Goal: Book appointment/travel/reservation

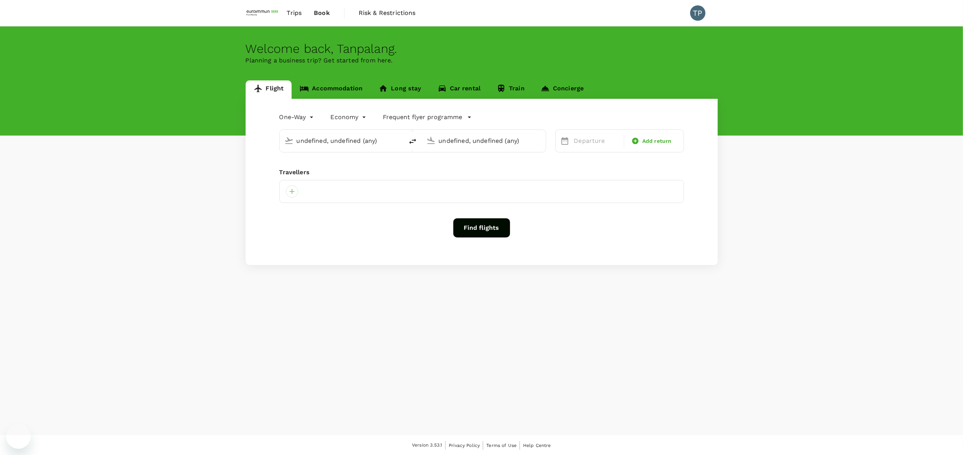
type input "roundtrip"
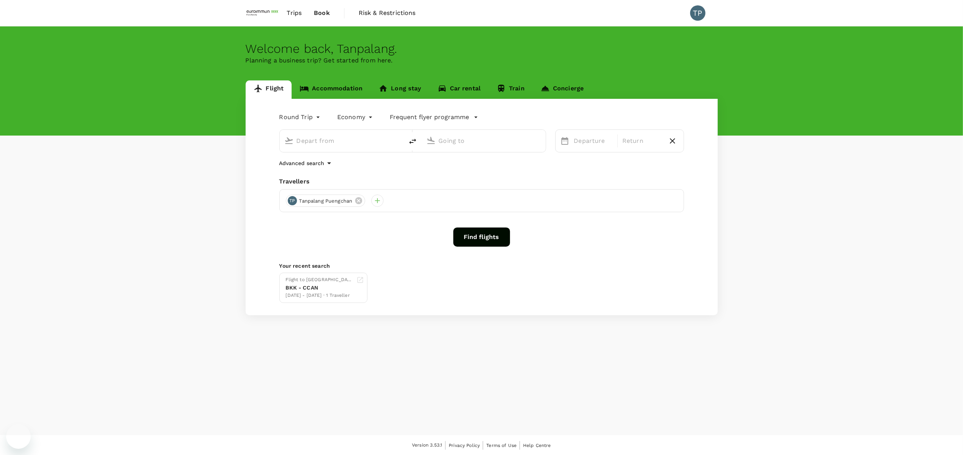
type input "Suvarnabhumi Intl (BKK)"
type input "[GEOGRAPHIC_DATA], [GEOGRAPHIC_DATA] (any)"
click at [326, 11] on span "Book" at bounding box center [322, 12] width 16 height 9
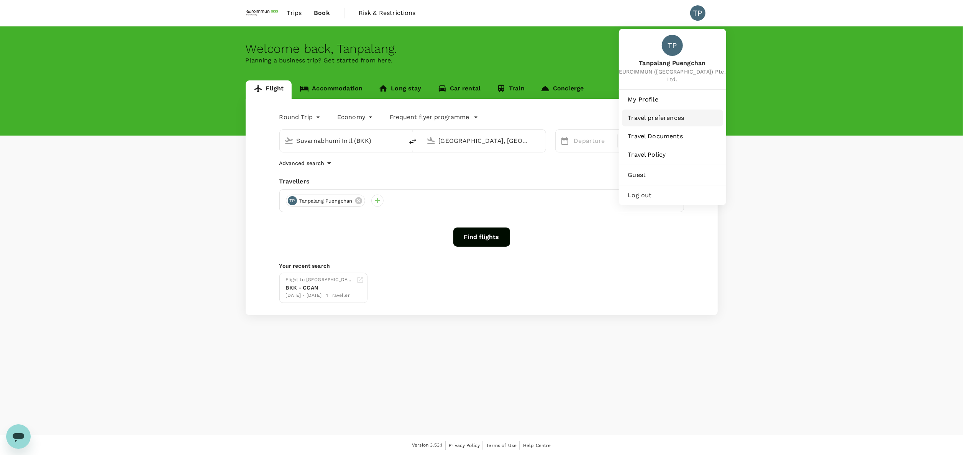
click at [672, 113] on span "Travel preferences" at bounding box center [672, 117] width 89 height 9
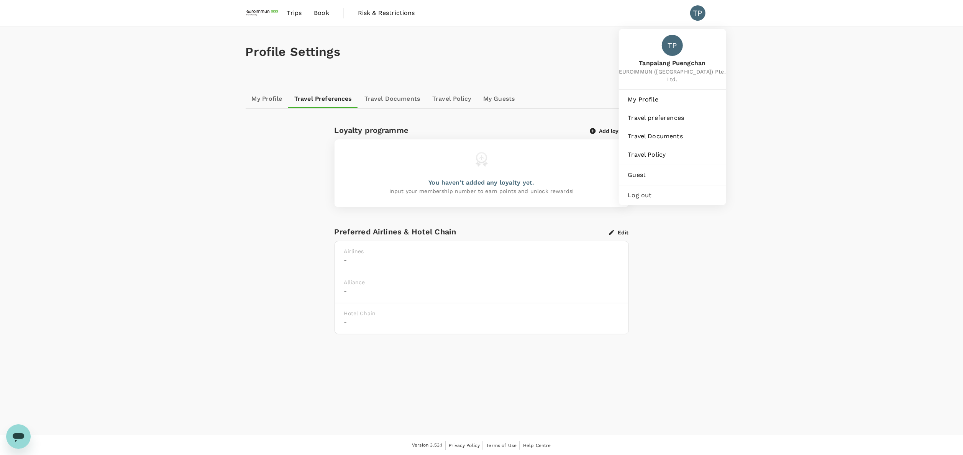
click at [691, 16] on div "TP" at bounding box center [697, 12] width 15 height 15
click at [697, 7] on div "TP" at bounding box center [697, 12] width 15 height 15
click at [685, 91] on link "My Profile" at bounding box center [672, 99] width 101 height 17
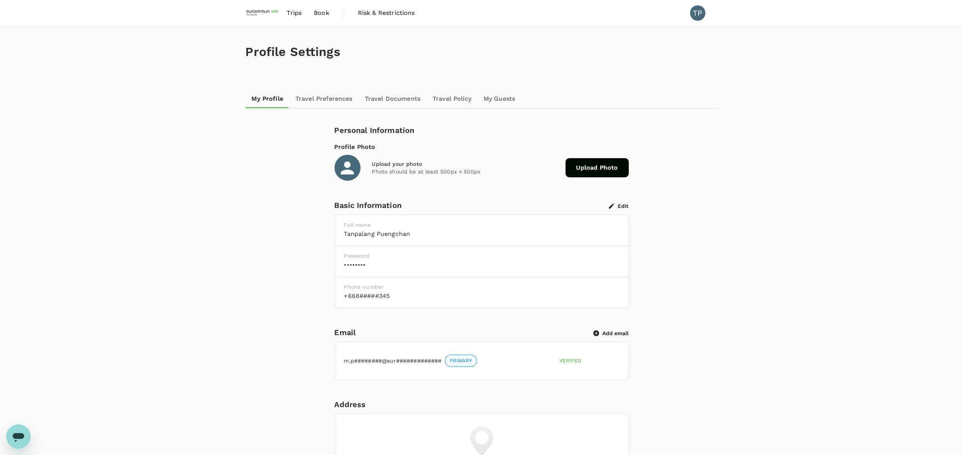
click at [322, 14] on span "Book" at bounding box center [321, 12] width 15 height 9
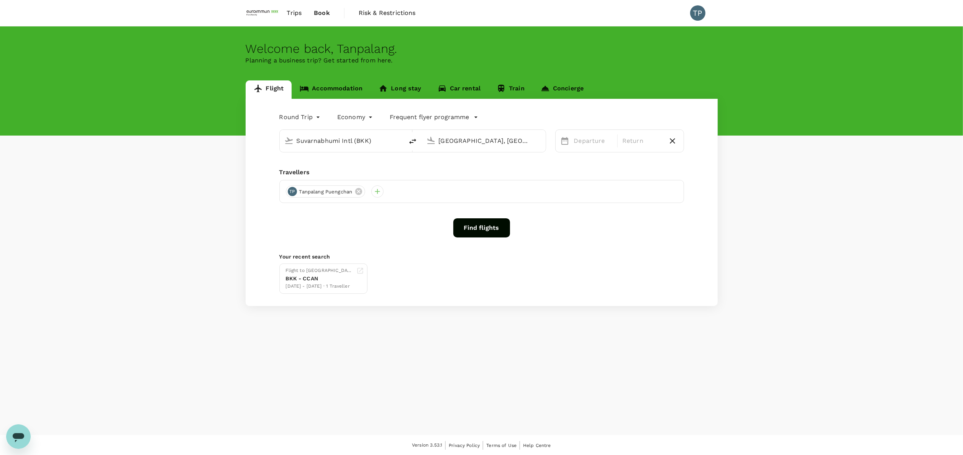
type input "Suvarnabhumi Intl (BKK)"
type input "[GEOGRAPHIC_DATA], [GEOGRAPHIC_DATA] (any)"
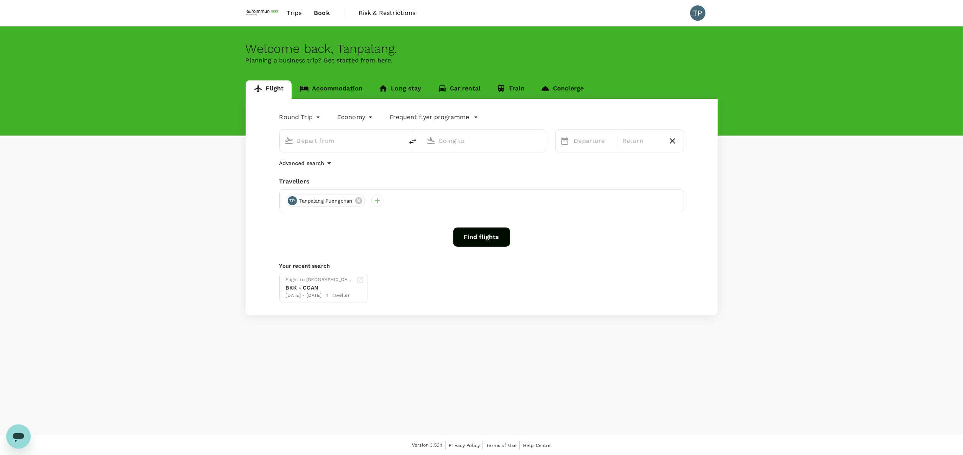
type input "Suvarnabhumi Intl (BKK)"
type input "[GEOGRAPHIC_DATA], [GEOGRAPHIC_DATA] (any)"
type input "Suvarnabhumi Intl (BKK)"
type input "[GEOGRAPHIC_DATA], [GEOGRAPHIC_DATA] (any)"
click at [298, 12] on span "Trips" at bounding box center [294, 12] width 15 height 9
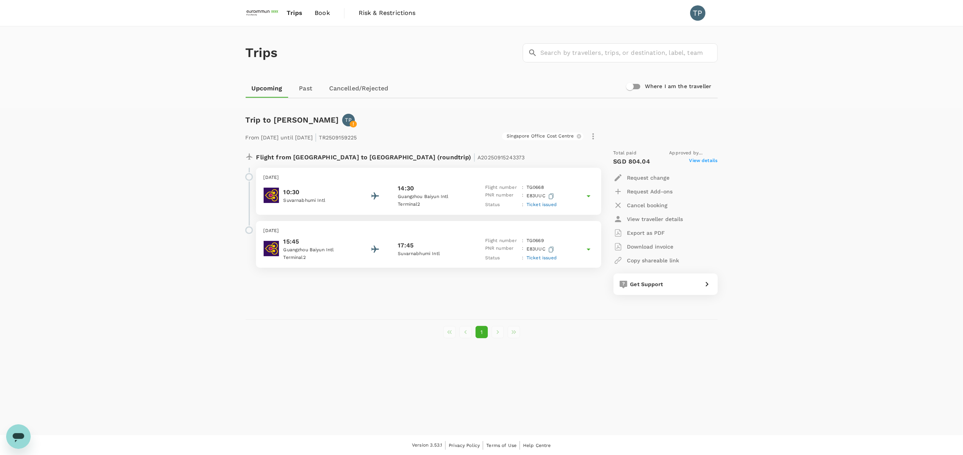
click at [588, 196] on icon at bounding box center [589, 196] width 4 height 2
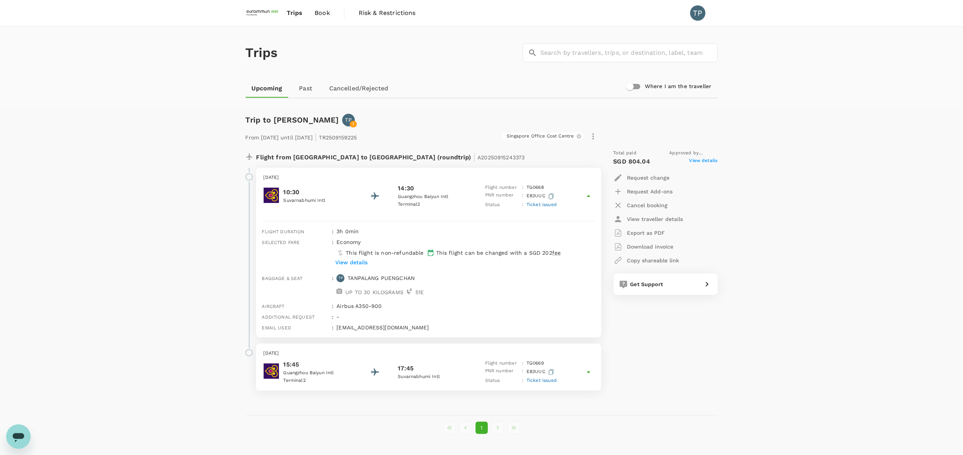
click at [586, 373] on icon at bounding box center [588, 372] width 9 height 9
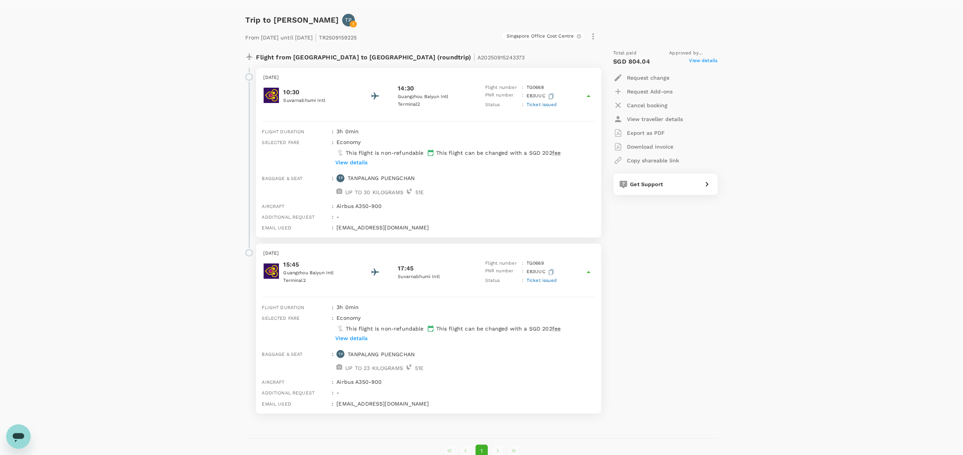
scroll to position [146, 0]
